Goal: Information Seeking & Learning: Learn about a topic

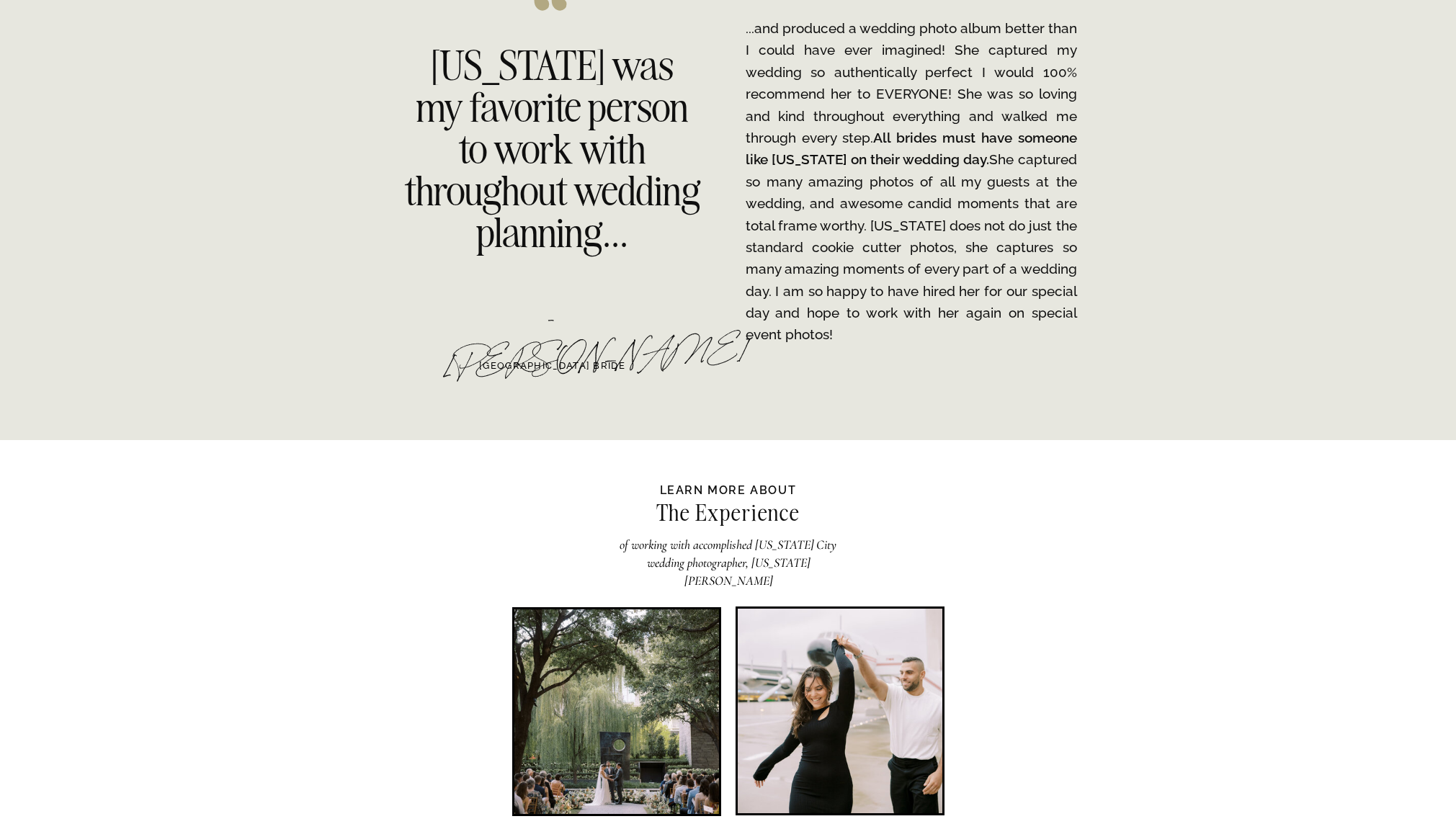
scroll to position [2406, 0]
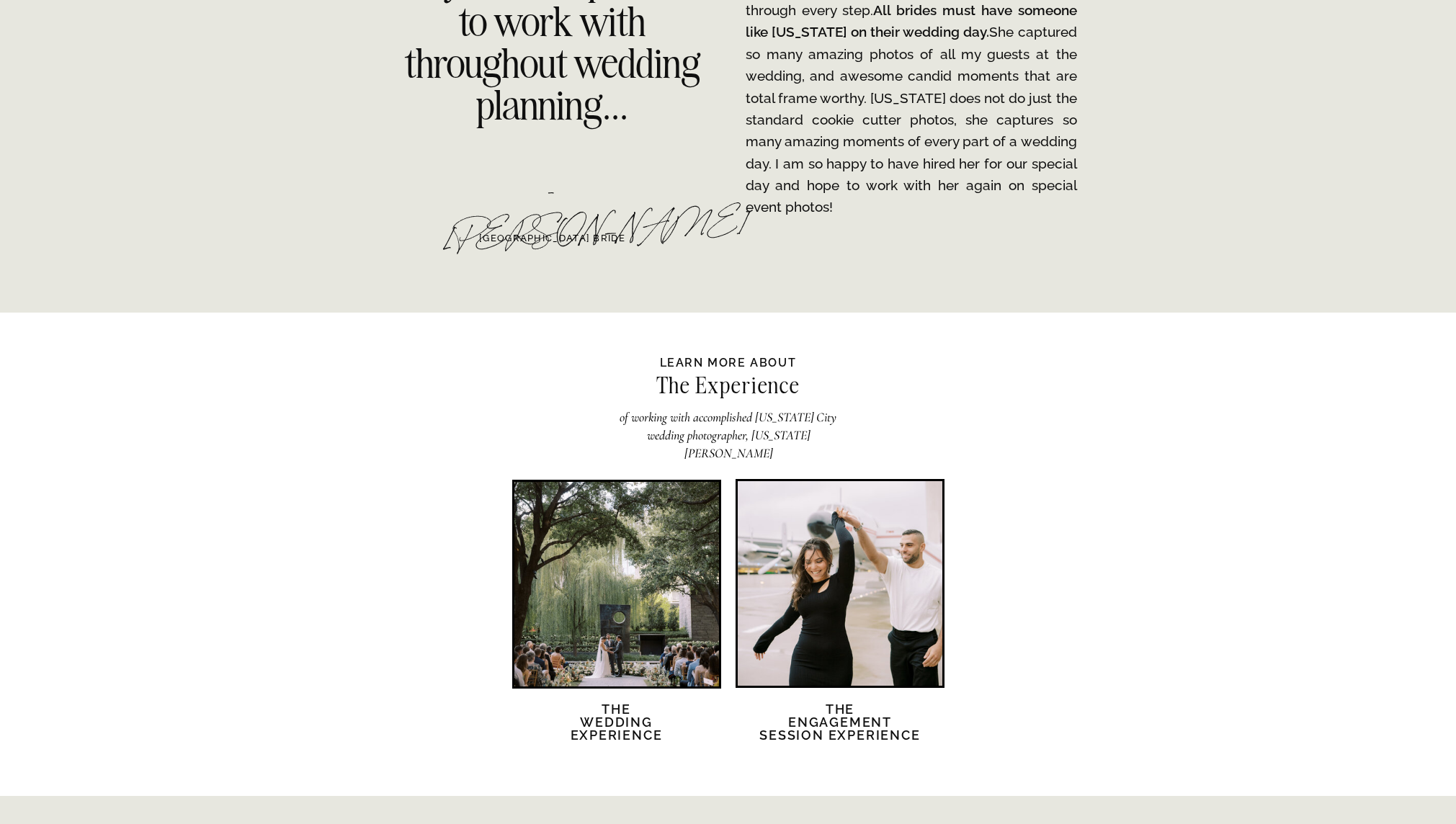
scroll to position [2478, 0]
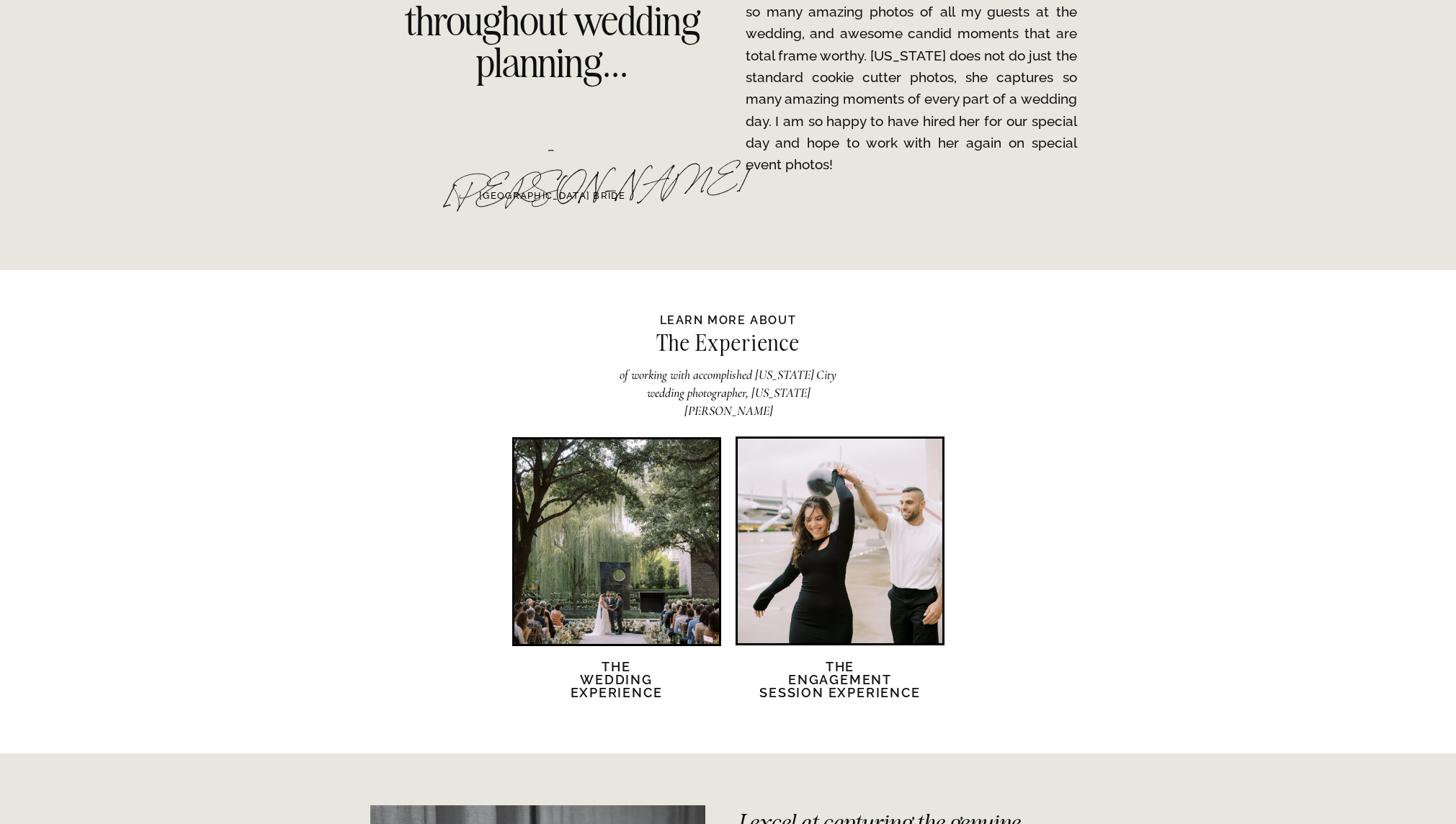
click at [807, 506] on div at bounding box center [840, 541] width 204 height 205
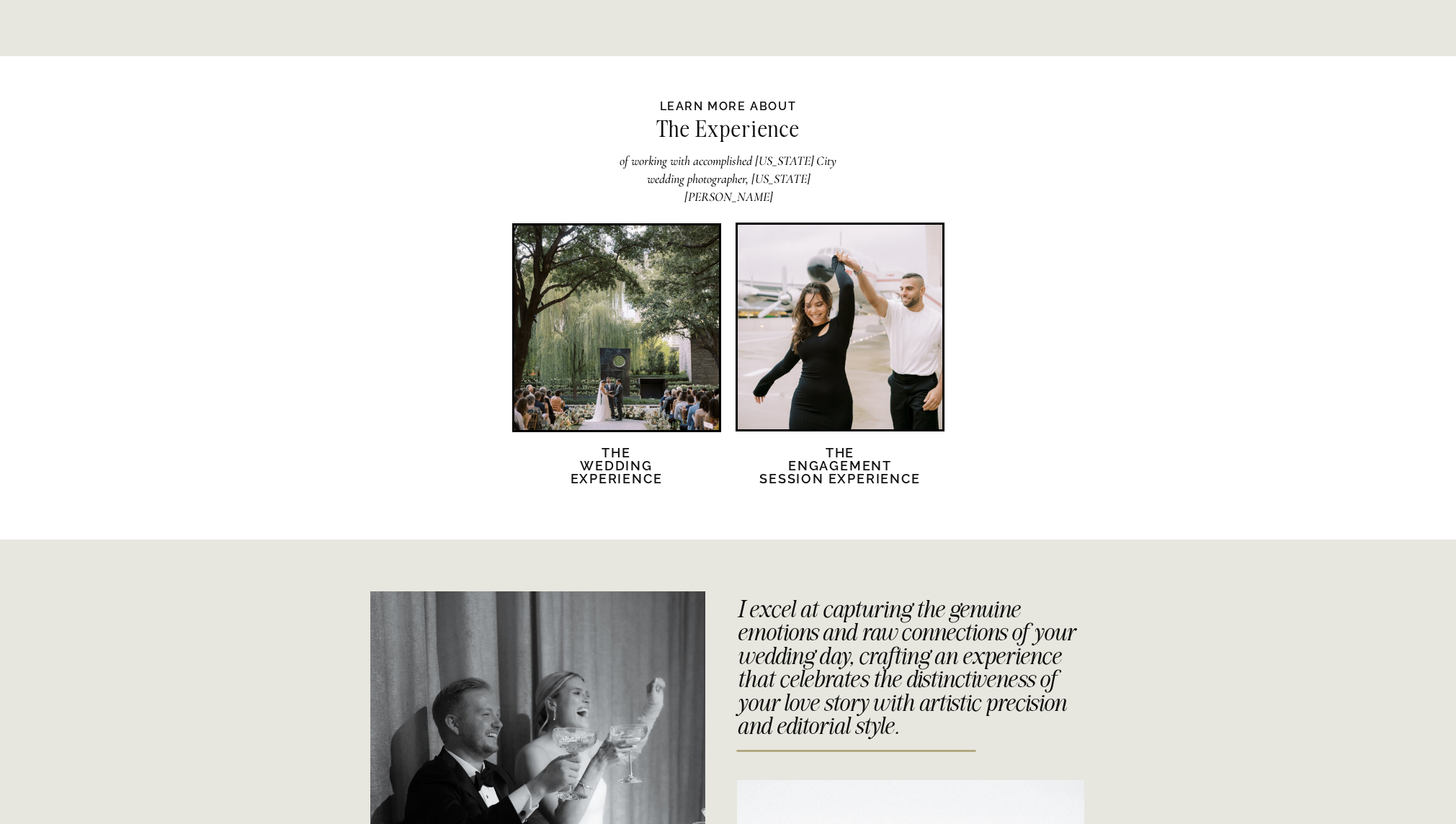
scroll to position [2641, 0]
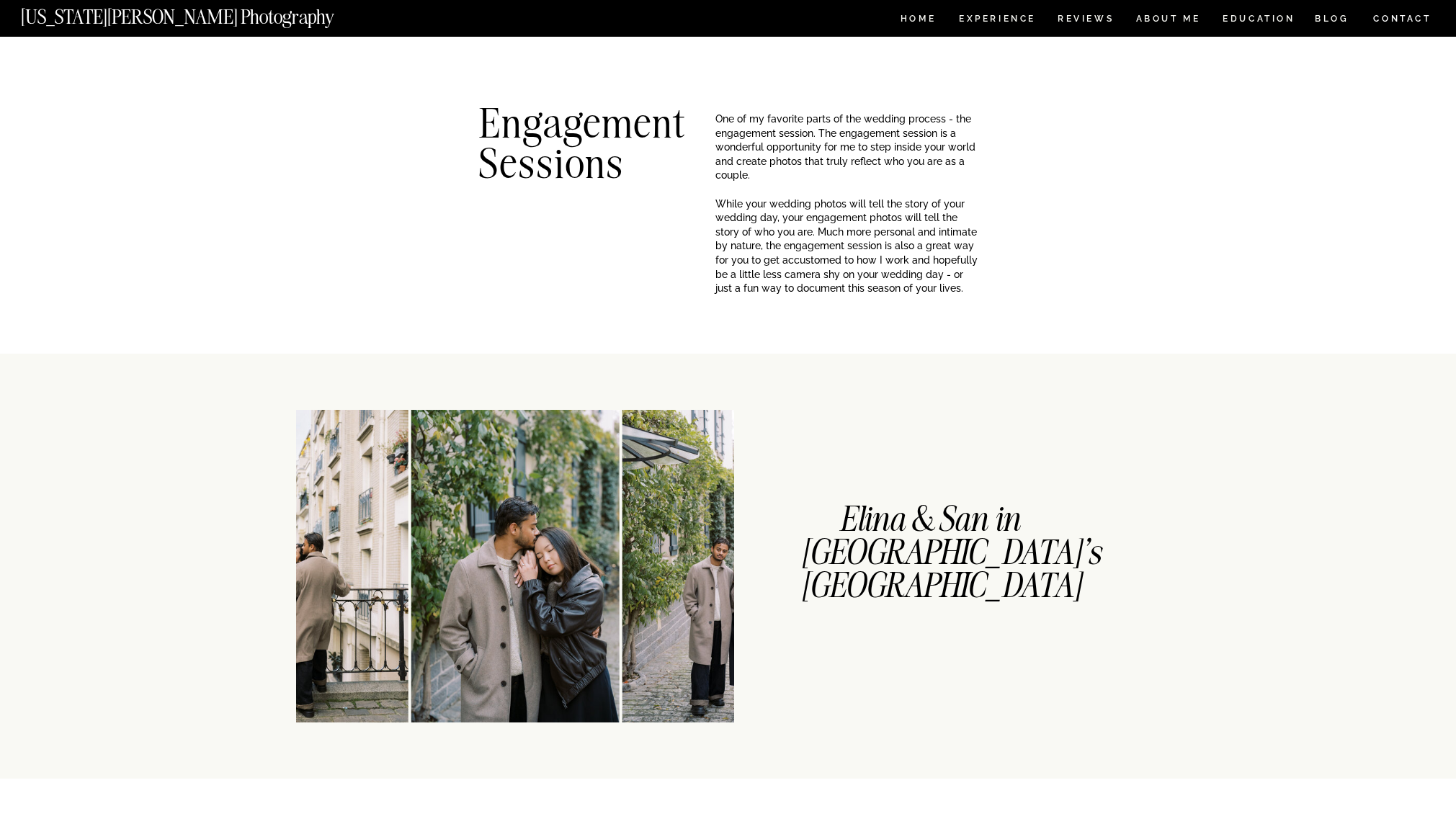
click at [789, 175] on p "One of my favorite parts of the wedding process - the engagement session. The e…" at bounding box center [846, 169] width 263 height 113
drag, startPoint x: 714, startPoint y: 119, endPoint x: 795, endPoint y: 159, distance: 90.3
click at [795, 159] on p "One of my favorite parts of the wedding process - the engagement session. The e…" at bounding box center [846, 169] width 263 height 113
drag, startPoint x: 771, startPoint y: 163, endPoint x: 719, endPoint y: 125, distance: 64.4
click at [719, 125] on p "One of my favorite parts of the wedding process - the engagement session. The e…" at bounding box center [846, 169] width 263 height 113
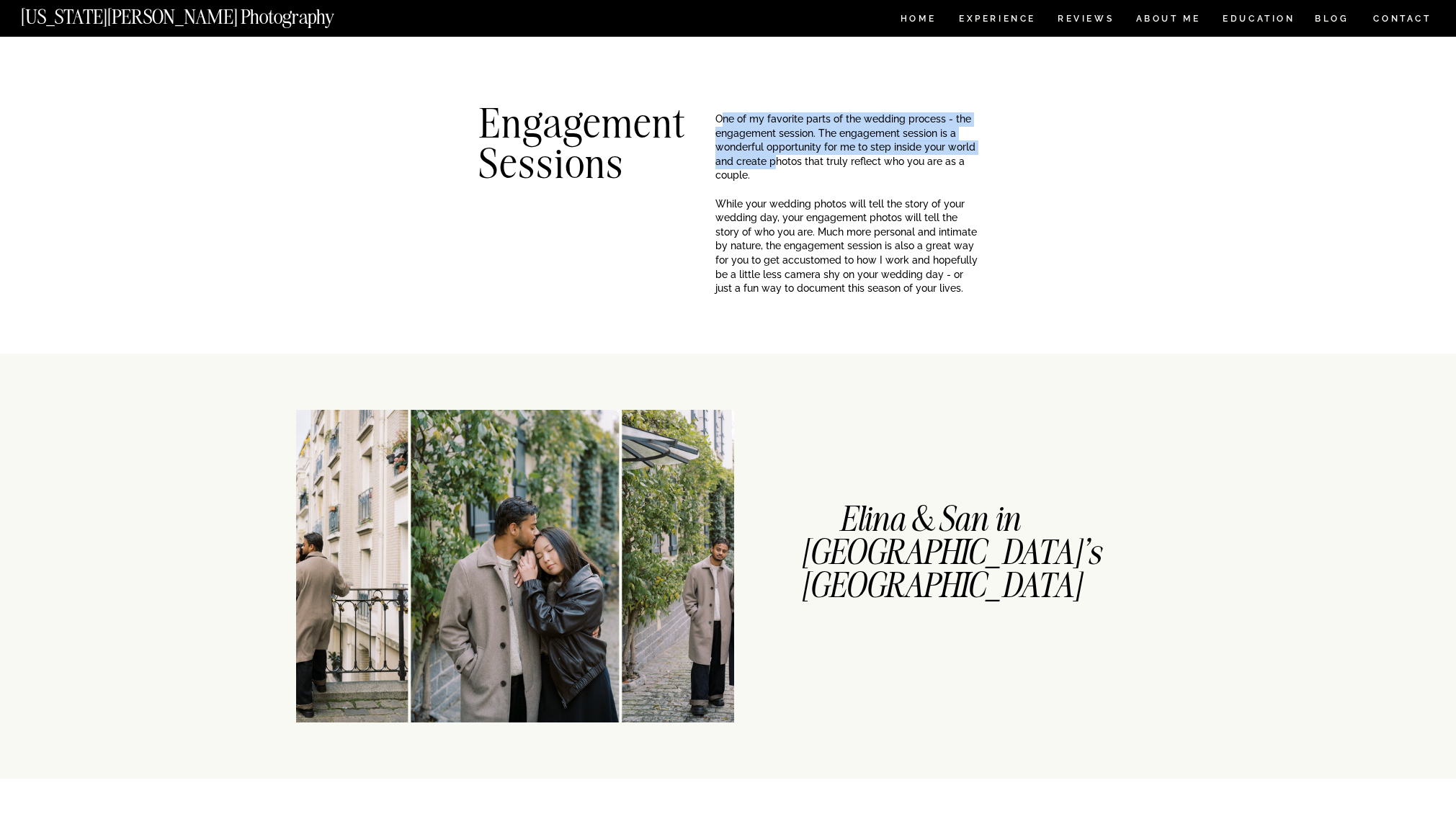
click at [719, 125] on p "One of my favorite parts of the wedding process - the engagement session. The e…" at bounding box center [846, 169] width 263 height 113
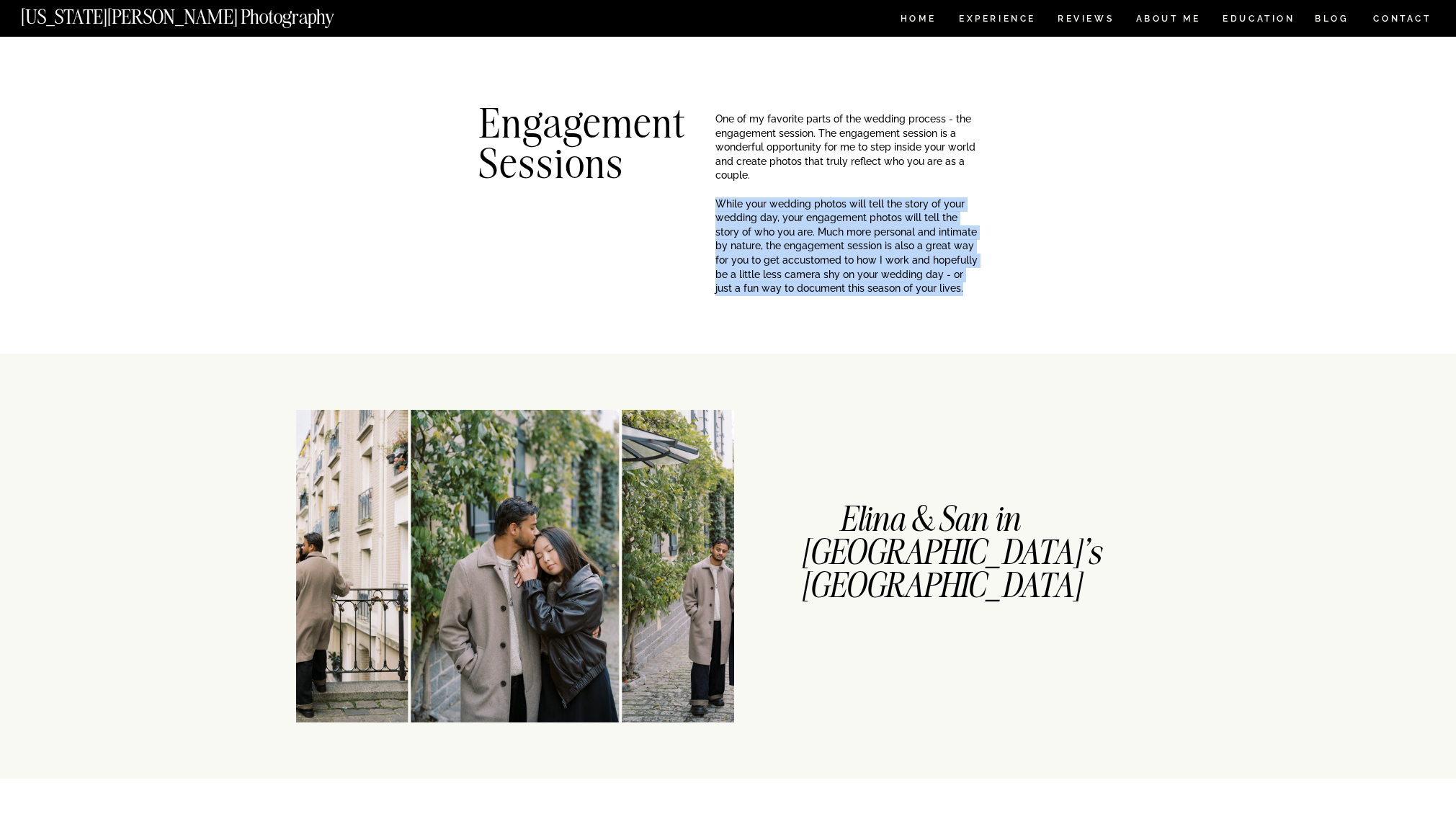
drag, startPoint x: 718, startPoint y: 205, endPoint x: 938, endPoint y: 284, distance: 233.8
click at [938, 225] on p "One of my favorite parts of the wedding process - the engagement session. The e…" at bounding box center [846, 169] width 263 height 113
copy p "While your wedding photos will tell the story of your wedding day, your engagem…"
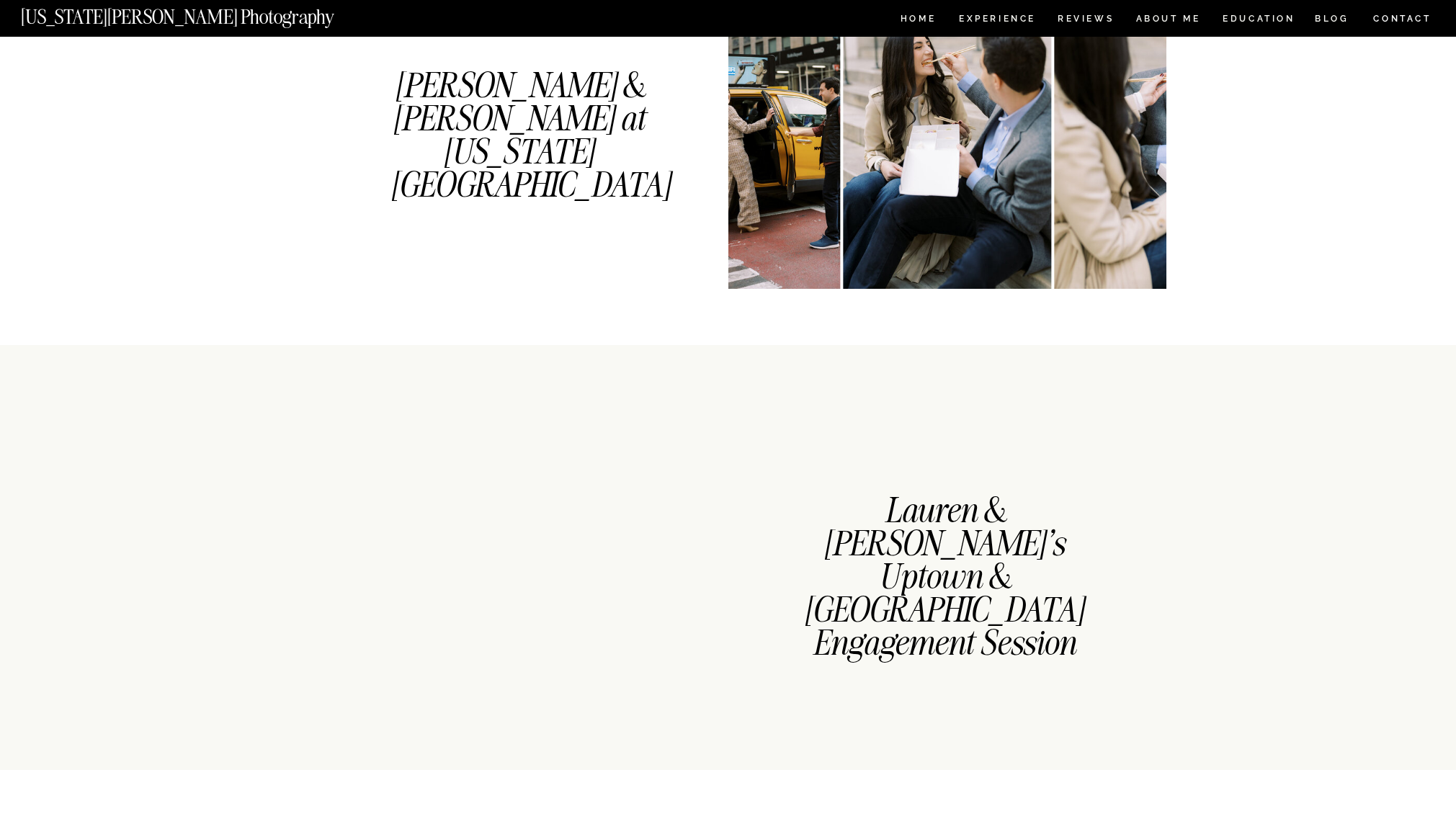
scroll to position [901, 0]
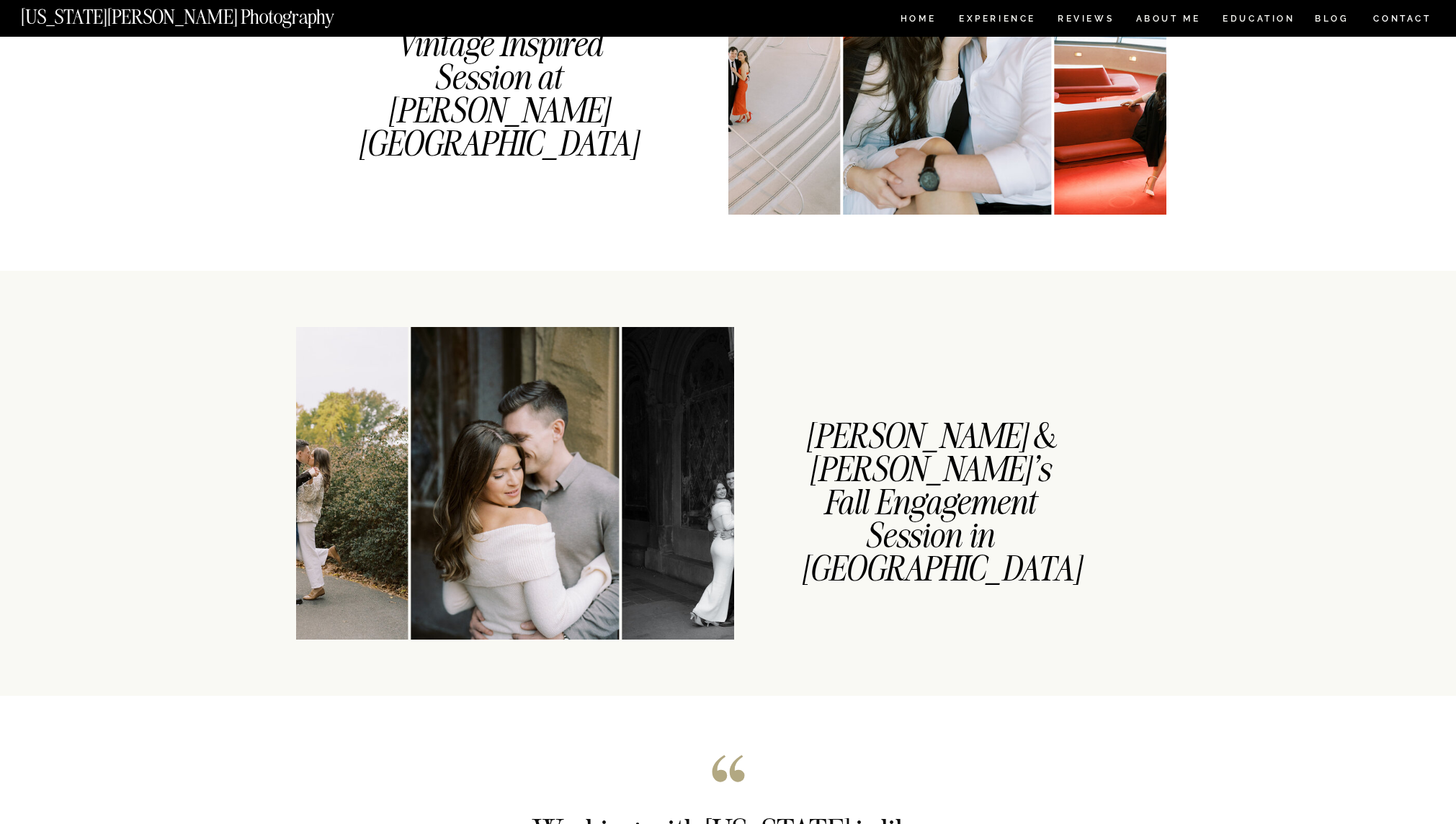
scroll to position [1821, 0]
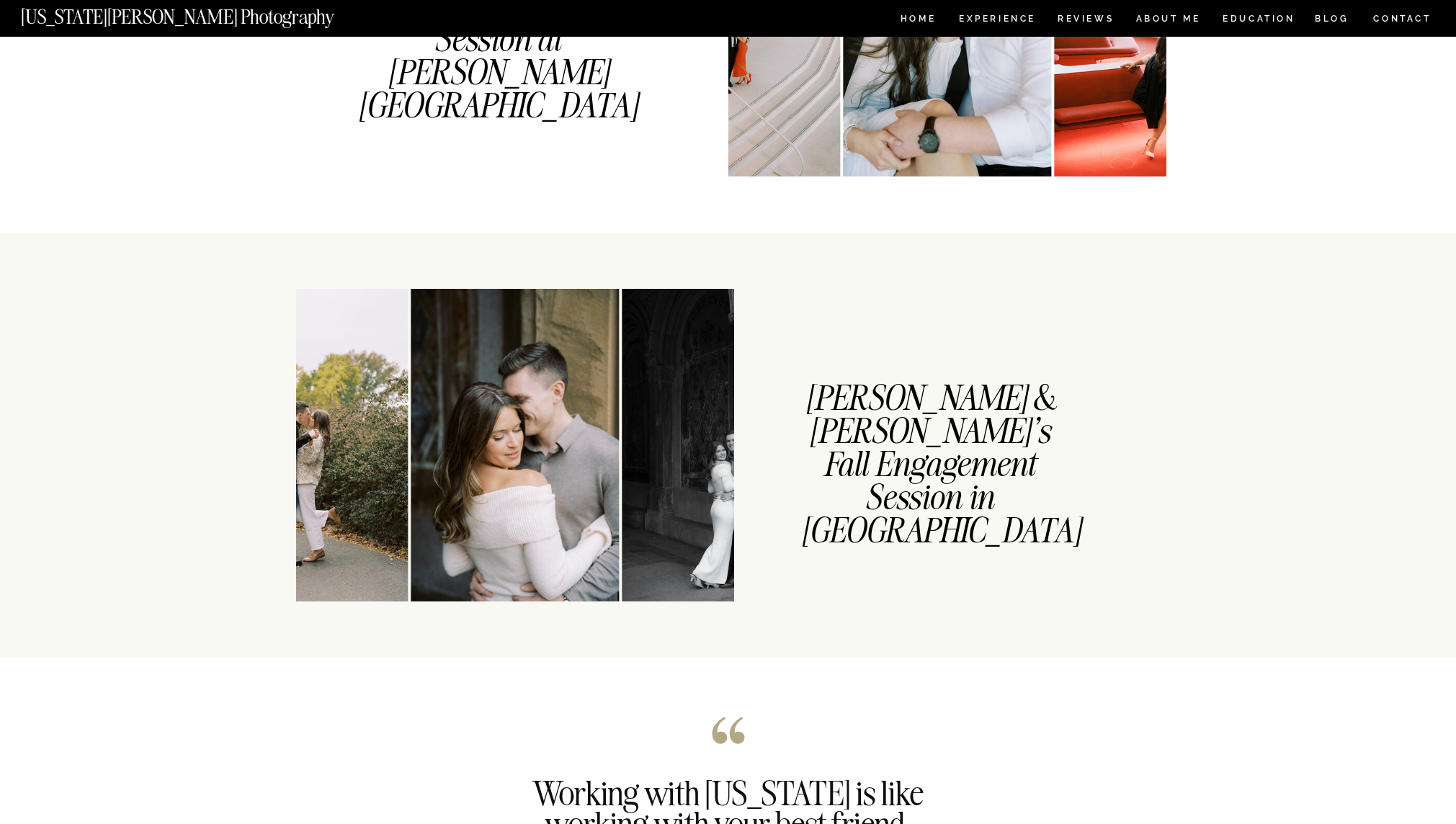
click at [622, 428] on img at bounding box center [726, 445] width 208 height 312
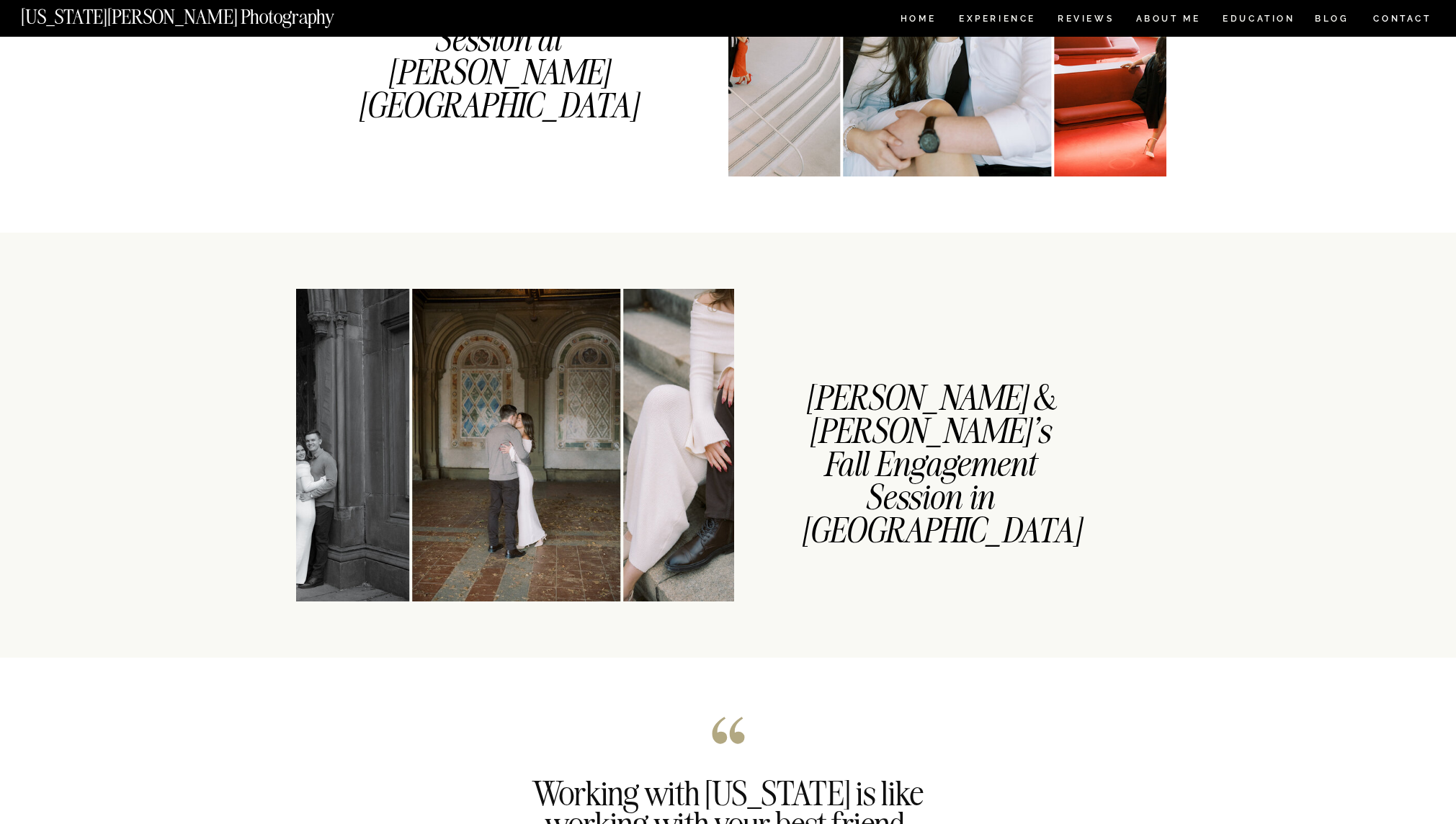
click at [452, 421] on img at bounding box center [516, 445] width 208 height 312
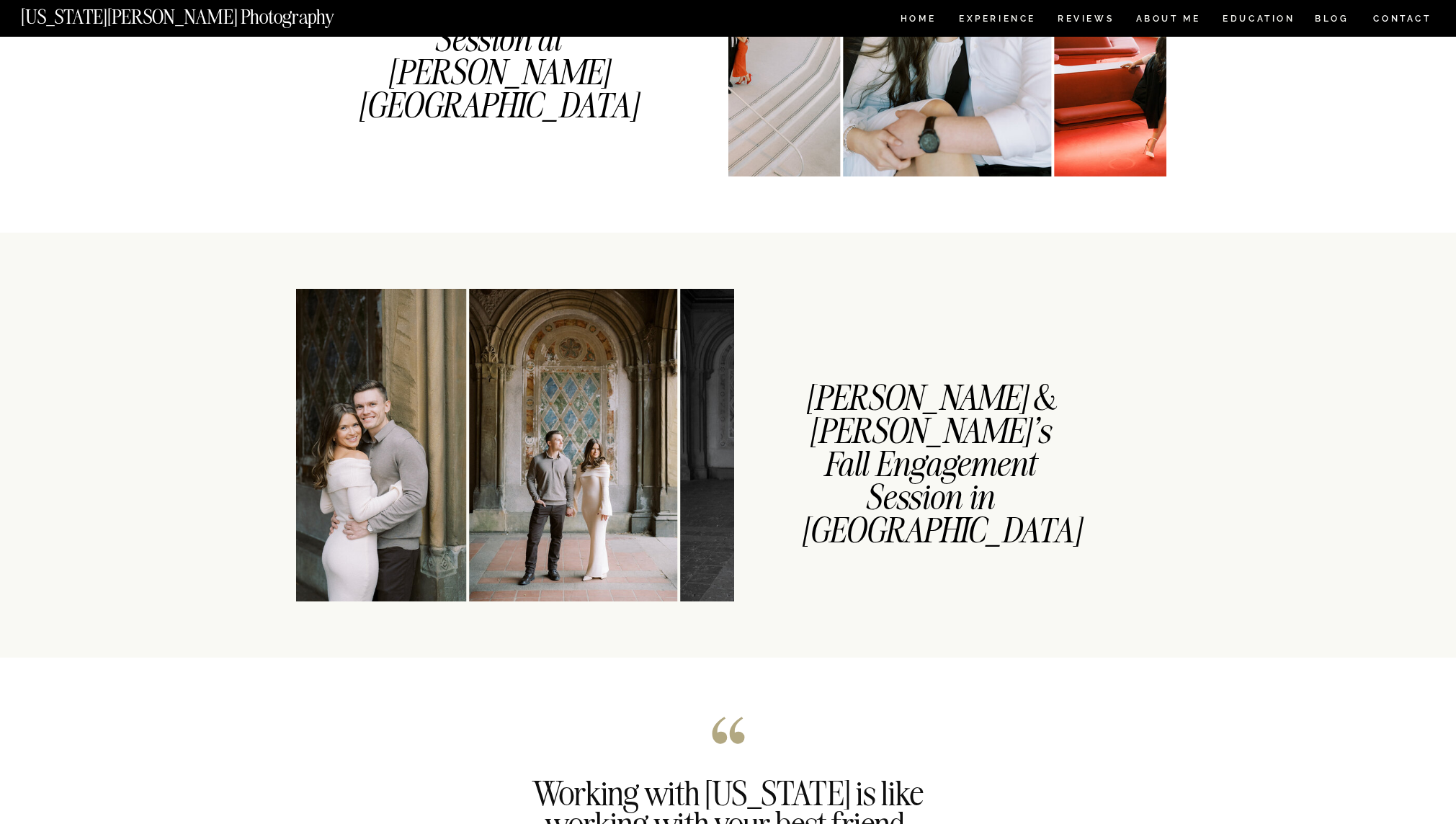
click at [342, 439] on img at bounding box center [362, 445] width 208 height 312
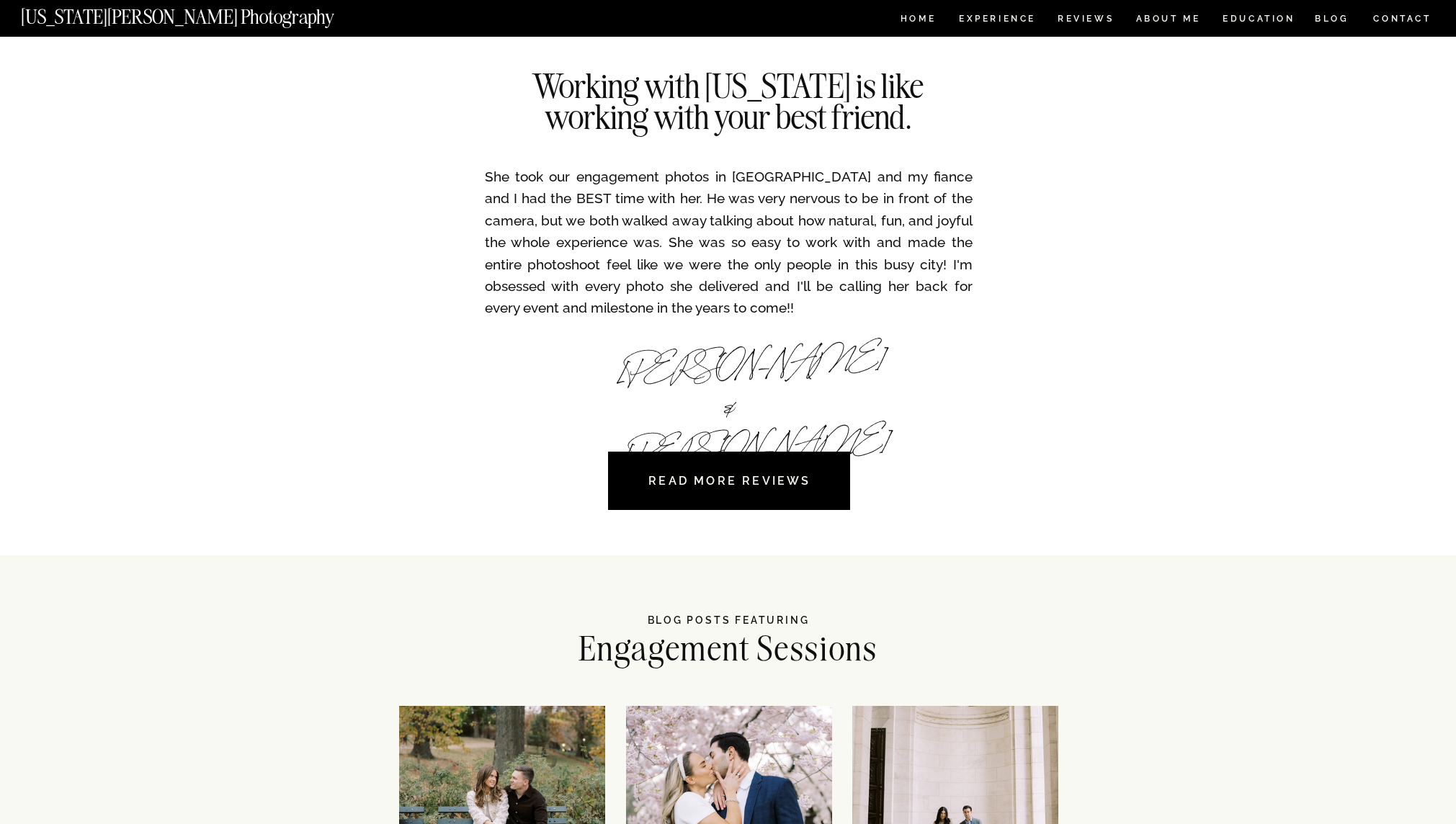
scroll to position [2254, 0]
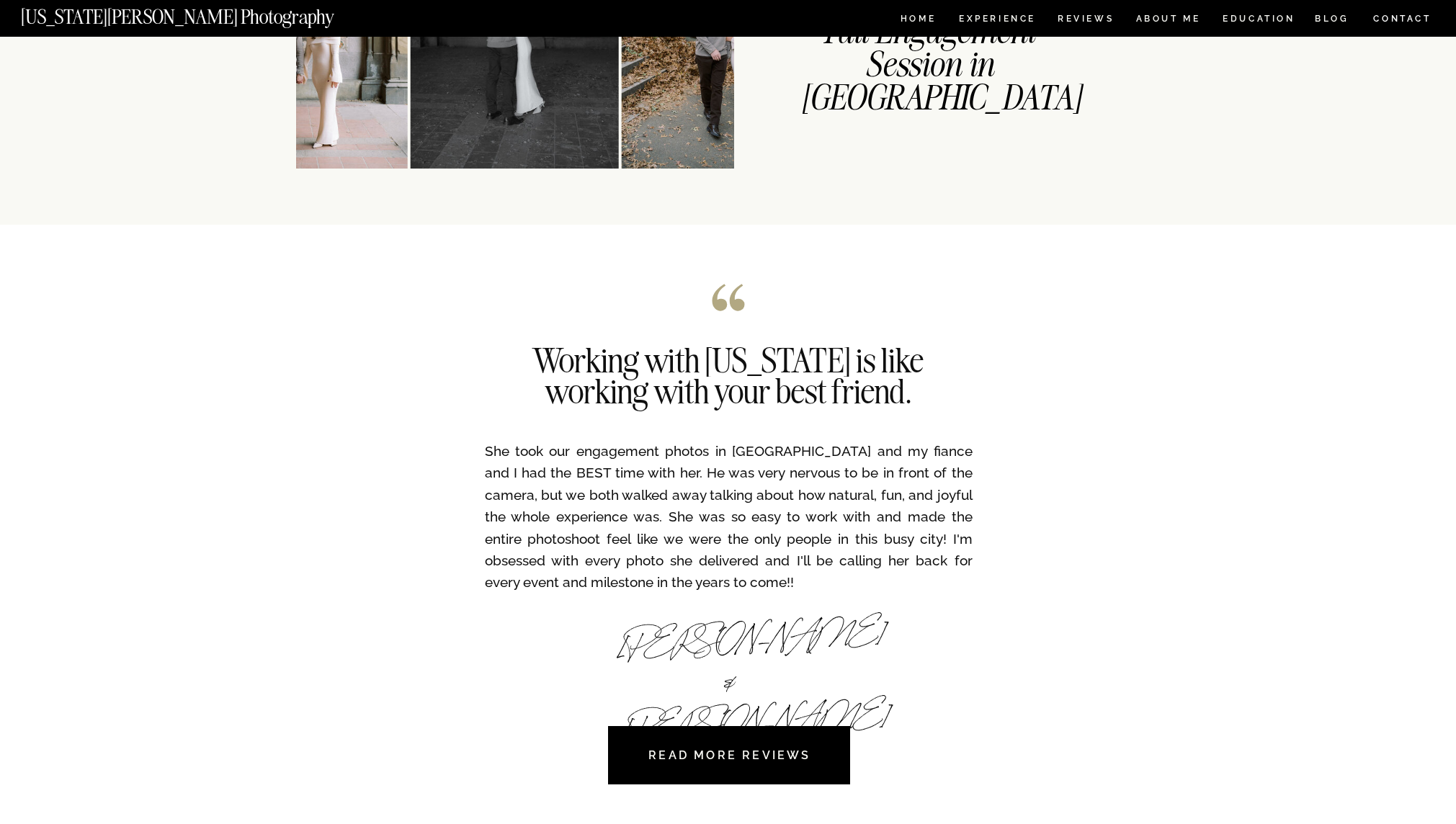
click at [682, 640] on div "Caroline & Cameron" at bounding box center [727, 651] width 221 height 60
drag, startPoint x: 682, startPoint y: 640, endPoint x: 636, endPoint y: 641, distance: 46.0
click at [636, 641] on div "Caroline & Cameron" at bounding box center [727, 651] width 221 height 60
click at [672, 652] on div "Caroline & Cameron" at bounding box center [727, 651] width 221 height 60
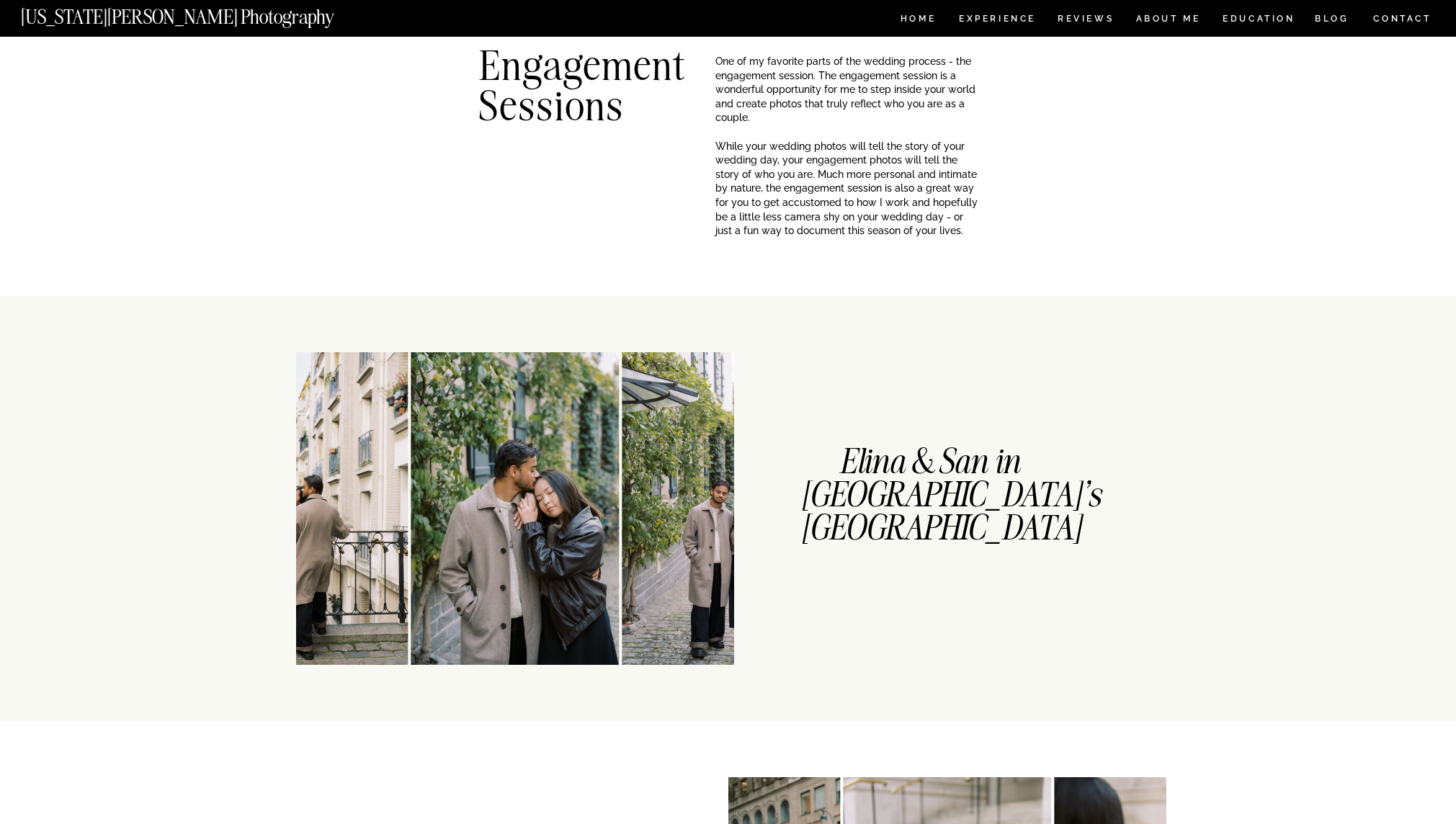
scroll to position [0, 0]
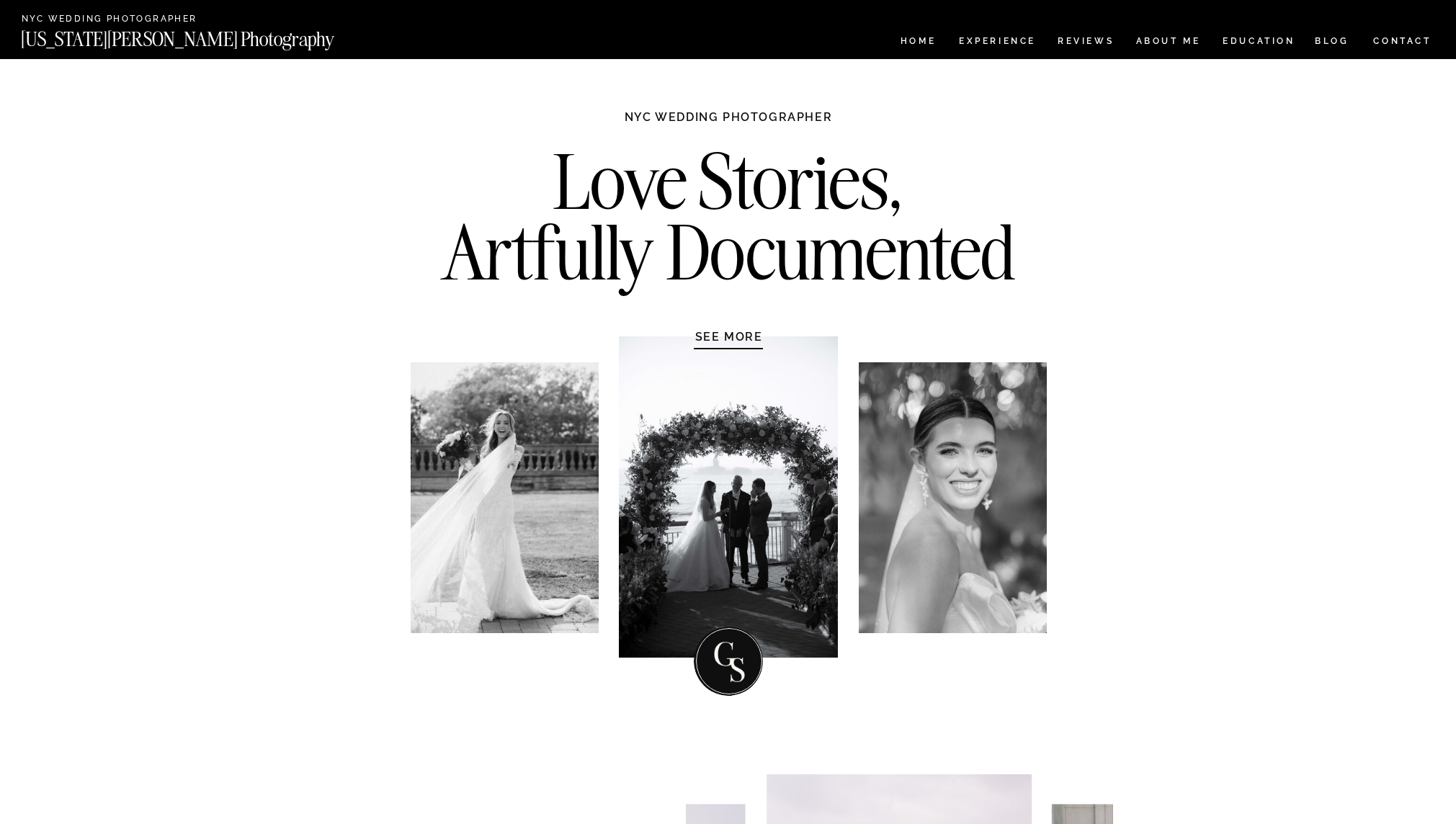
scroll to position [2641, 0]
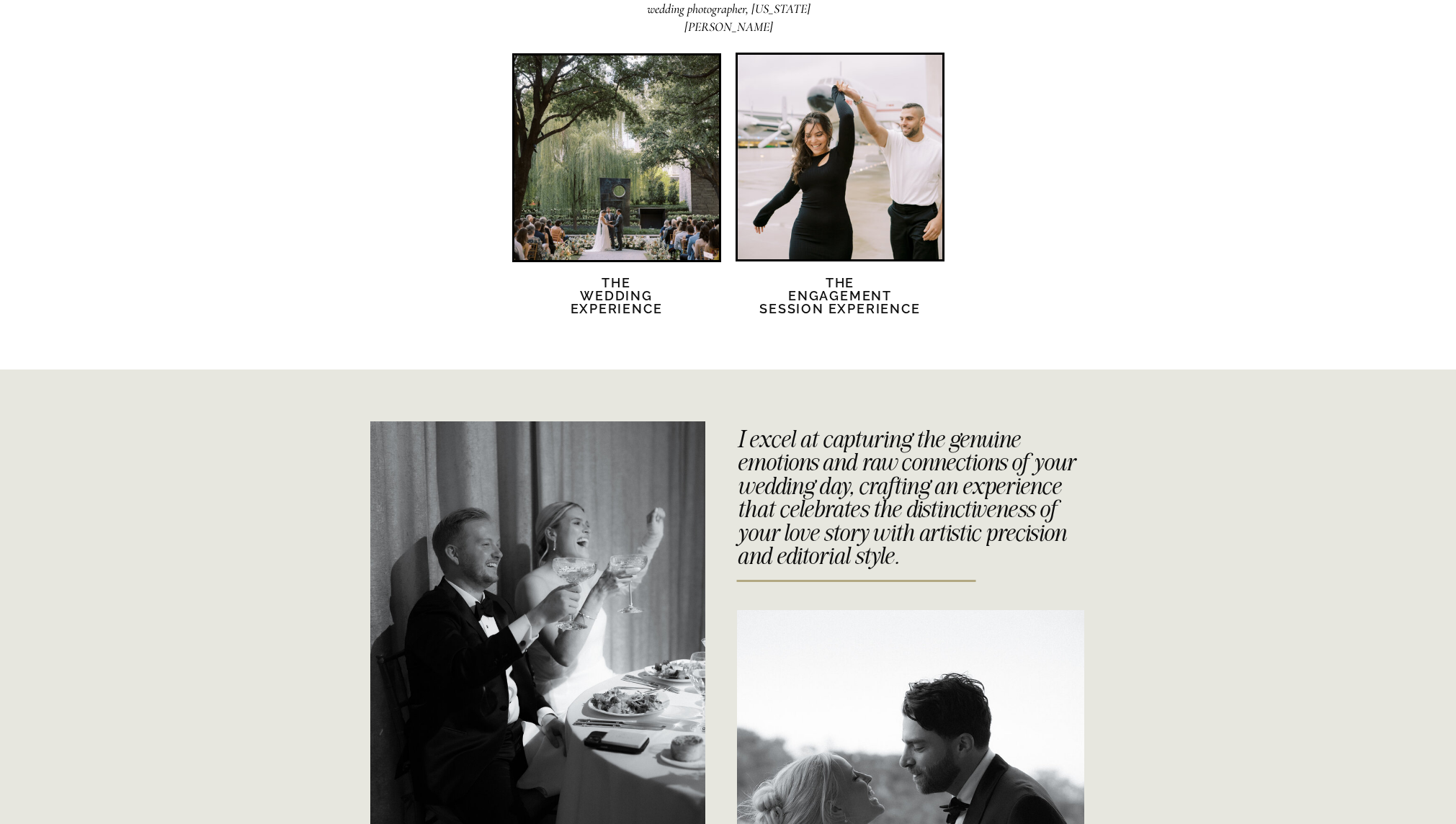
scroll to position [2868, 0]
